Goal: Transaction & Acquisition: Purchase product/service

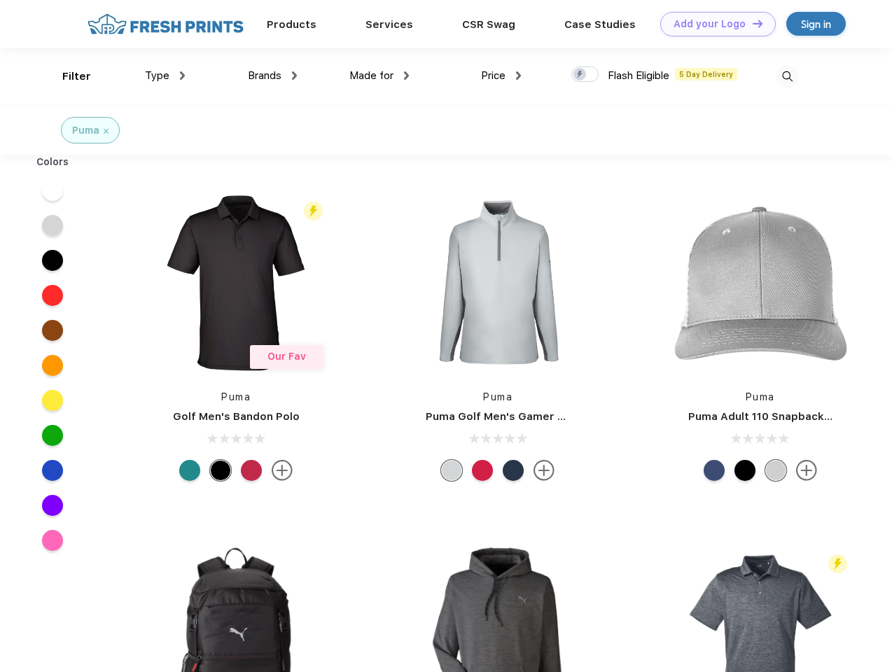
click at [713, 24] on link "Add your Logo Design Tool" at bounding box center [718, 24] width 116 height 25
click at [0, 0] on div "Design Tool" at bounding box center [0, 0] width 0 height 0
click at [752, 23] on link "Add your Logo Design Tool" at bounding box center [718, 24] width 116 height 25
click at [67, 76] on div "Filter" at bounding box center [76, 77] width 29 height 16
click at [165, 76] on span "Type" at bounding box center [157, 75] width 25 height 13
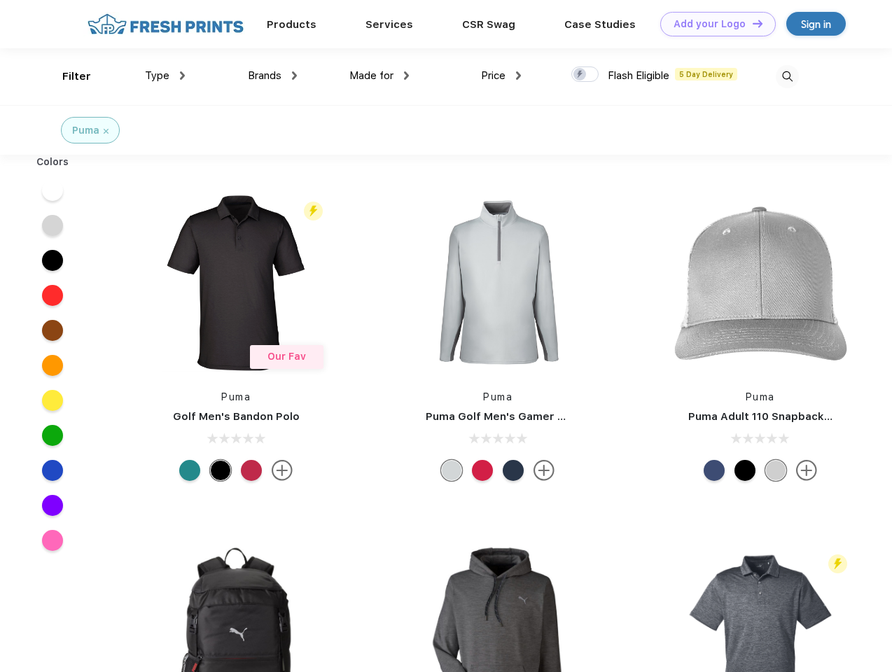
click at [272, 76] on span "Brands" at bounding box center [265, 75] width 34 height 13
click at [380, 76] on span "Made for" at bounding box center [372, 75] width 44 height 13
click at [501, 76] on span "Price" at bounding box center [493, 75] width 25 height 13
click at [586, 75] on div at bounding box center [585, 74] width 27 height 15
click at [581, 75] on input "checkbox" at bounding box center [576, 70] width 9 height 9
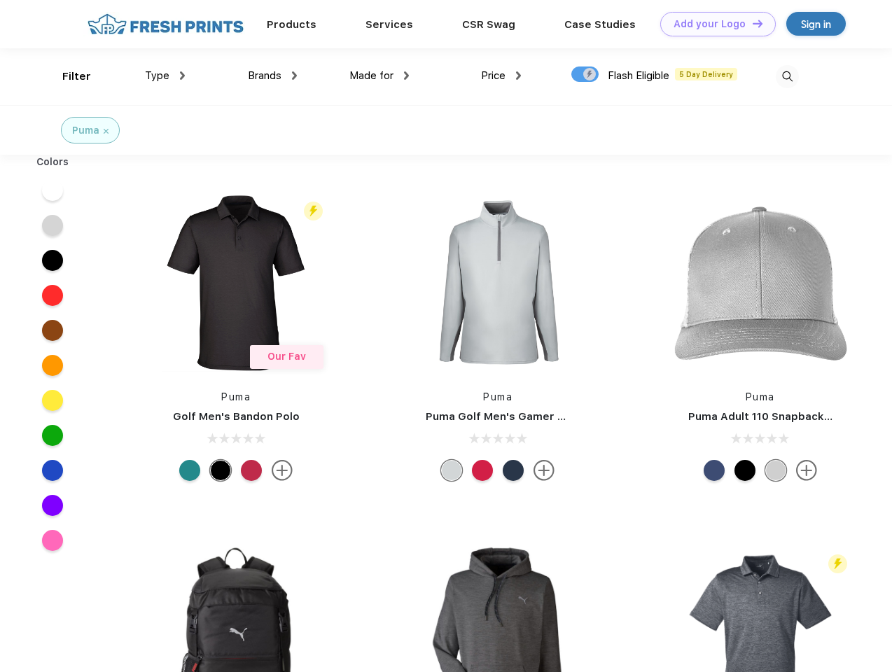
click at [787, 76] on img at bounding box center [787, 76] width 23 height 23
